Goal: Transaction & Acquisition: Purchase product/service

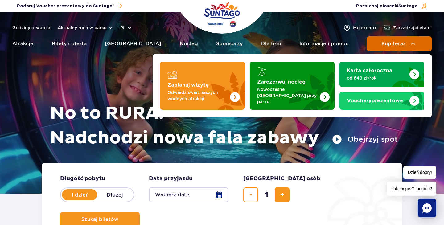
click at [391, 45] on span "Kup teraz" at bounding box center [393, 44] width 24 height 6
click at [395, 47] on button "Kup teraz" at bounding box center [399, 43] width 65 height 15
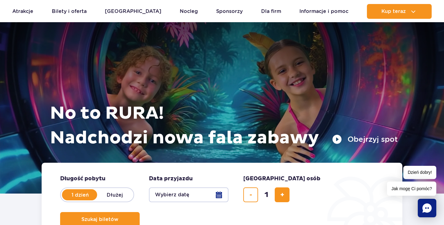
scroll to position [78, 0]
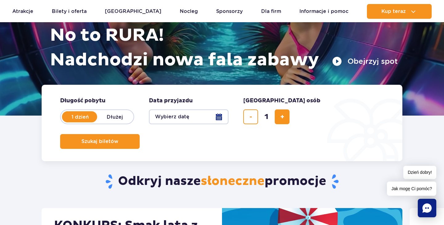
click at [195, 115] on button "Wybierz datę" at bounding box center [188, 116] width 79 height 15
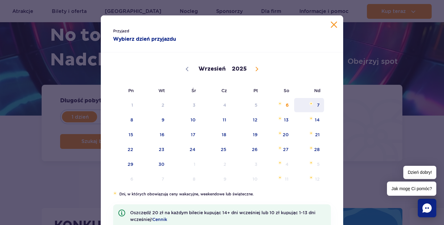
click at [297, 107] on span "7" at bounding box center [308, 105] width 31 height 14
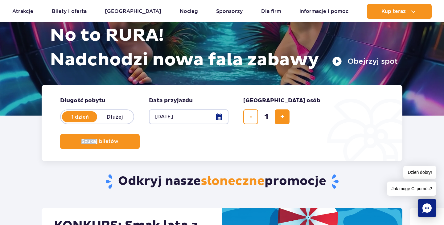
click at [297, 107] on form "Długość pobytu długość pobytu w hero 1 dzień Dłużej Data przyjazdu data przyjaz…" at bounding box center [222, 123] width 360 height 76
click at [197, 123] on button "[DATE]" at bounding box center [188, 116] width 79 height 15
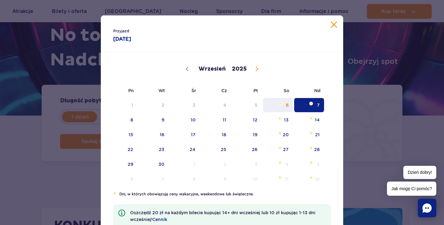
click at [283, 108] on span "6" at bounding box center [277, 105] width 31 height 14
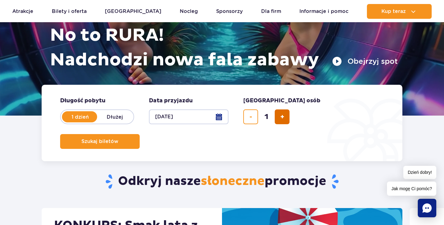
click at [278, 120] on button "dodaj bilet" at bounding box center [281, 116] width 15 height 15
type input "3"
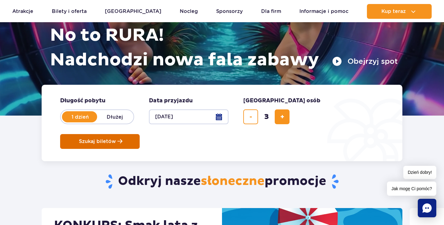
click at [140, 134] on button "Szukaj biletów" at bounding box center [99, 141] width 79 height 15
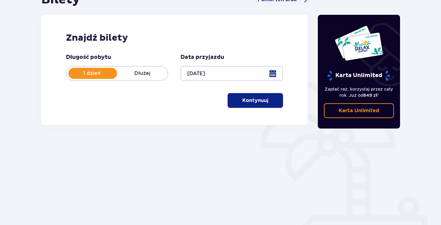
scroll to position [89, 0]
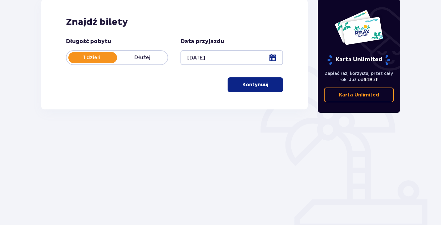
click at [254, 87] on p "Kontynuuj" at bounding box center [255, 84] width 26 height 7
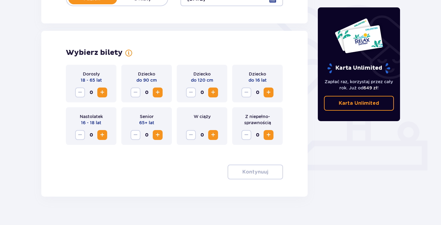
scroll to position [156, 0]
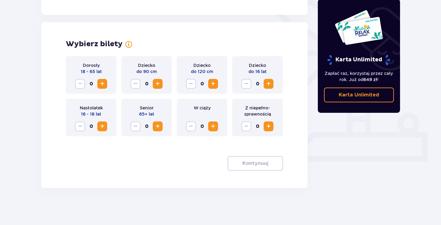
click at [210, 128] on span "Increase" at bounding box center [212, 126] width 7 height 7
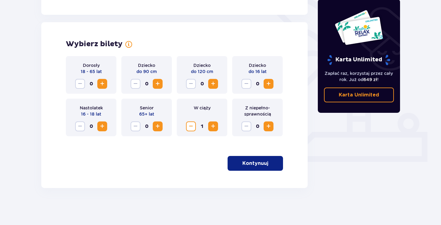
click at [100, 84] on span "Increase" at bounding box center [102, 83] width 7 height 7
click at [213, 82] on span "Increase" at bounding box center [212, 83] width 7 height 7
click at [245, 166] on p "Kontynuuj" at bounding box center [255, 163] width 26 height 7
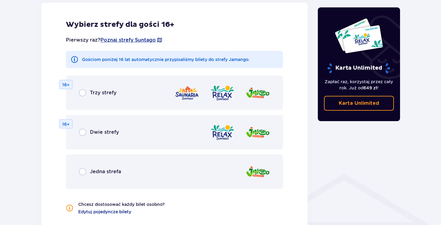
scroll to position [325, 0]
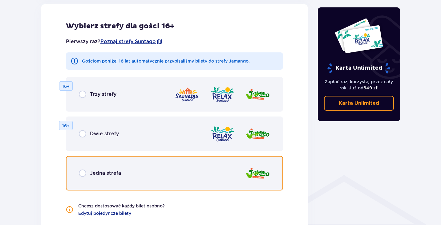
click at [83, 175] on input "radio" at bounding box center [82, 172] width 7 height 7
radio input "true"
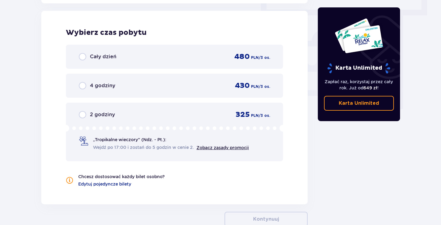
scroll to position [554, 0]
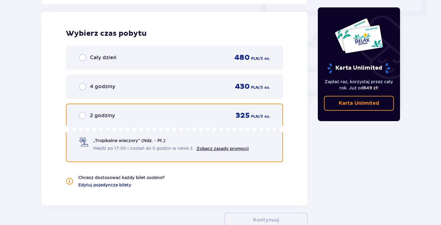
click at [84, 116] on input "radio" at bounding box center [82, 115] width 7 height 7
radio input "true"
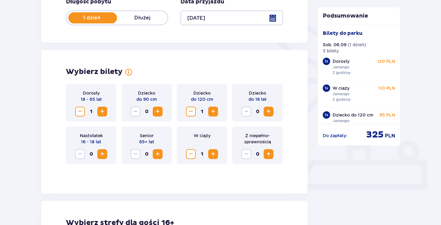
scroll to position [127, 0]
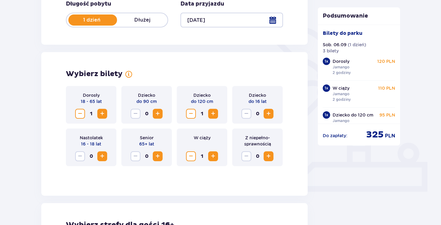
click at [193, 157] on span "Decrease" at bounding box center [190, 155] width 7 height 7
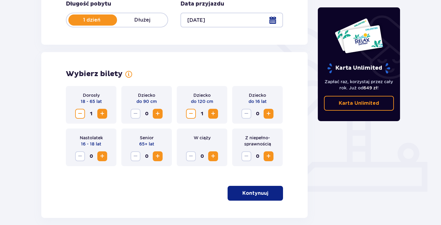
click at [104, 110] on span "Increase" at bounding box center [102, 113] width 7 height 7
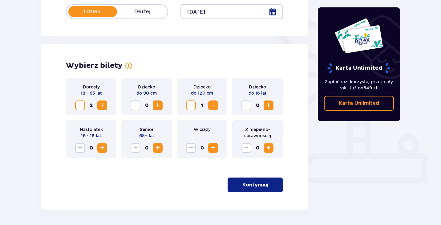
scroll to position [156, 0]
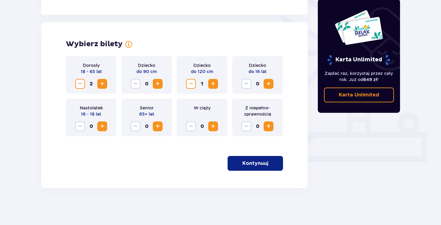
click at [243, 170] on button "Kontynuuj" at bounding box center [255, 163] width 55 height 15
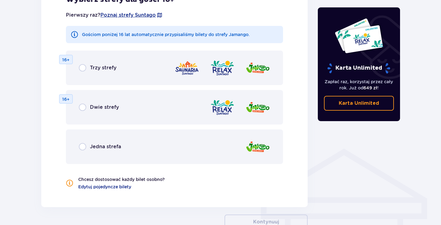
scroll to position [353, 0]
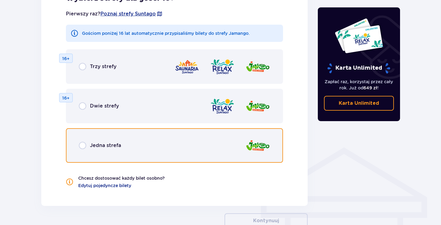
click at [83, 147] on input "radio" at bounding box center [82, 145] width 7 height 7
radio input "true"
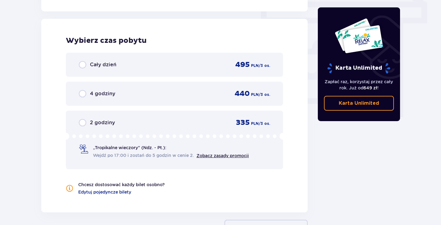
scroll to position [553, 0]
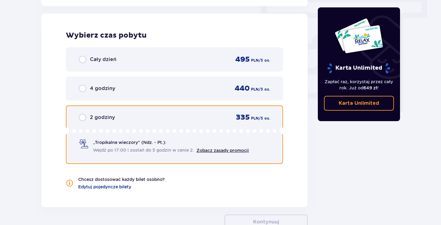
click at [85, 117] on input "radio" at bounding box center [82, 117] width 7 height 7
radio input "true"
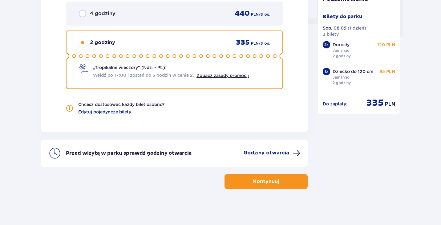
scroll to position [628, 0]
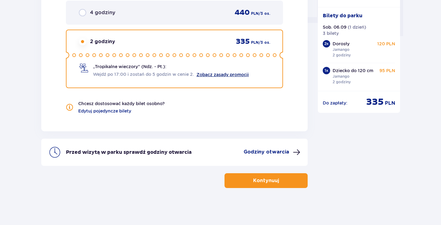
click at [214, 75] on link "Zobacz zasady promocji" at bounding box center [223, 74] width 52 height 5
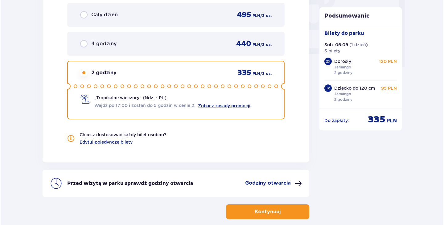
scroll to position [594, 0]
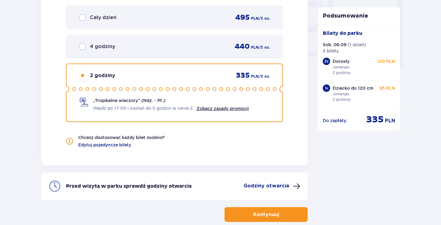
click at [284, 185] on p "Godziny otwarcia" at bounding box center [267, 185] width 46 height 7
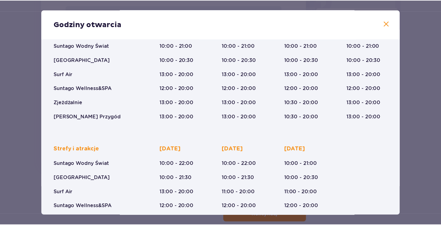
scroll to position [95, 0]
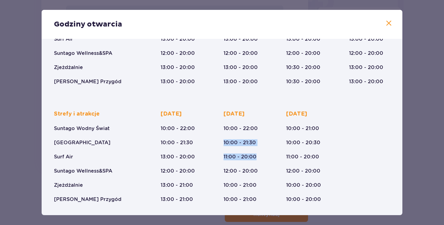
drag, startPoint x: 222, startPoint y: 142, endPoint x: 258, endPoint y: 155, distance: 38.1
click at [258, 155] on div "Strefy i atrakcje Suntago Wodny Świat Crocodile Island Surf Air Suntago Wellnes…" at bounding box center [222, 151] width 336 height 102
click at [257, 156] on div "Sobota 10:00 - 22:00 10:00 - 21:30 11:00 - 20:00 12:00 - 20:00 10:00 - 21:00 10…" at bounding box center [243, 156] width 41 height 92
click at [386, 20] on span at bounding box center [388, 23] width 7 height 7
